Goal: Information Seeking & Learning: Learn about a topic

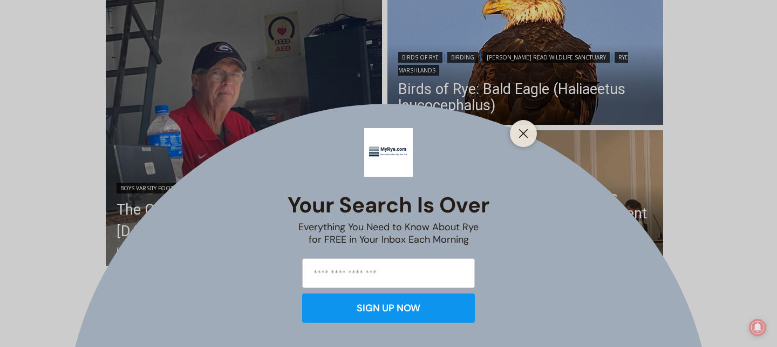
scroll to position [313, 0]
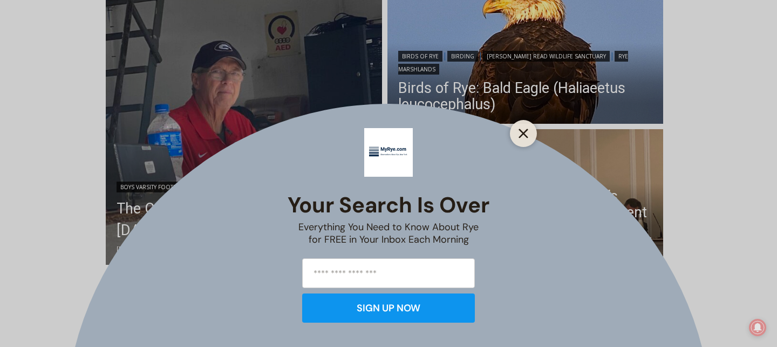
click at [526, 132] on line "Close" at bounding box center [524, 134] width 8 height 8
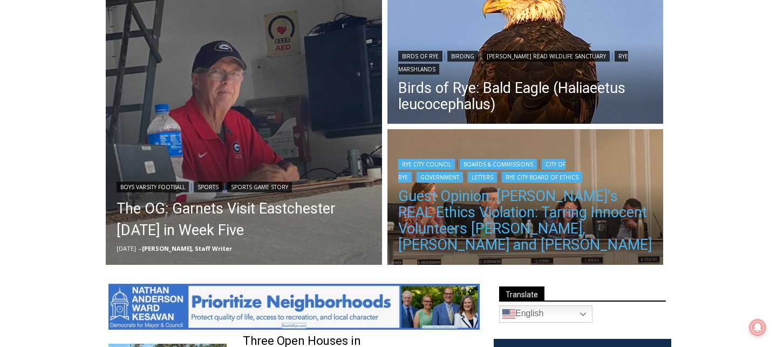
click at [538, 214] on link "Guest Opinion: [PERSON_NAME]’s REAL Ethics Violation: Tarring Innocent Voluntee…" at bounding box center [525, 220] width 255 height 65
